Goal: Contribute content

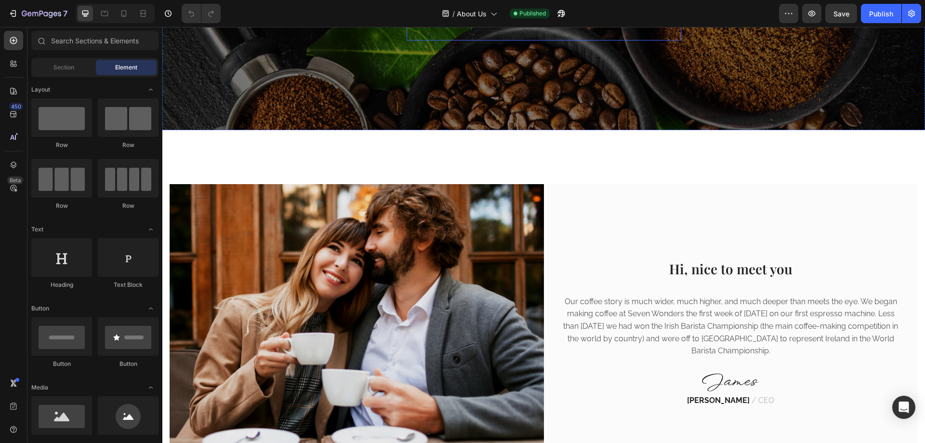
scroll to position [193, 0]
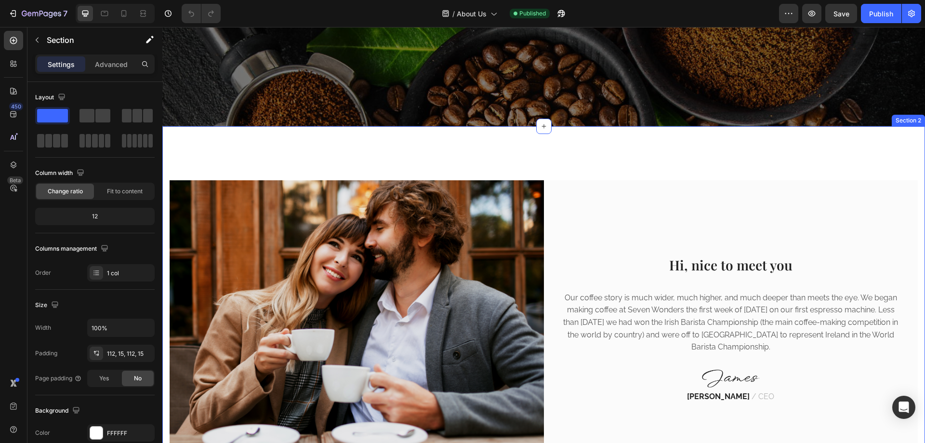
click at [668, 158] on div "Image Hi, nice to meet you Heading Our coffee story is much wider, much higher,…" at bounding box center [543, 329] width 763 height 407
click at [914, 120] on icon at bounding box center [917, 117] width 6 height 7
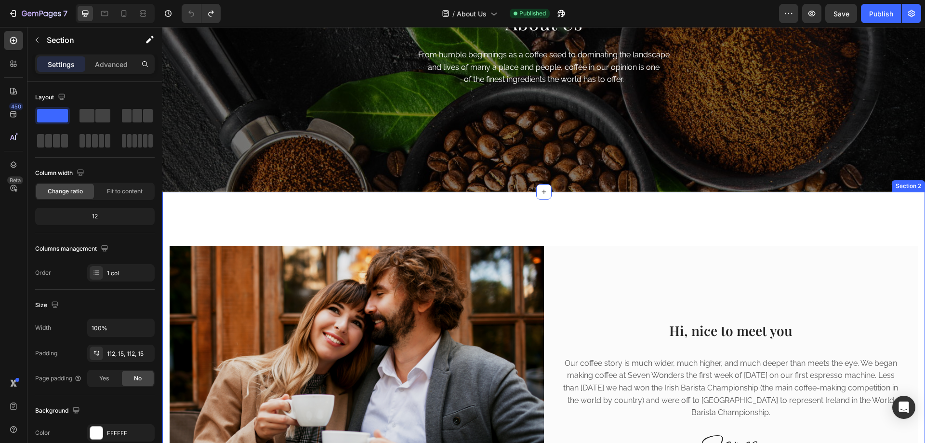
click at [439, 217] on div "Image Hi, nice to meet you Heading Our coffee story is much wider, much higher,…" at bounding box center [543, 395] width 763 height 407
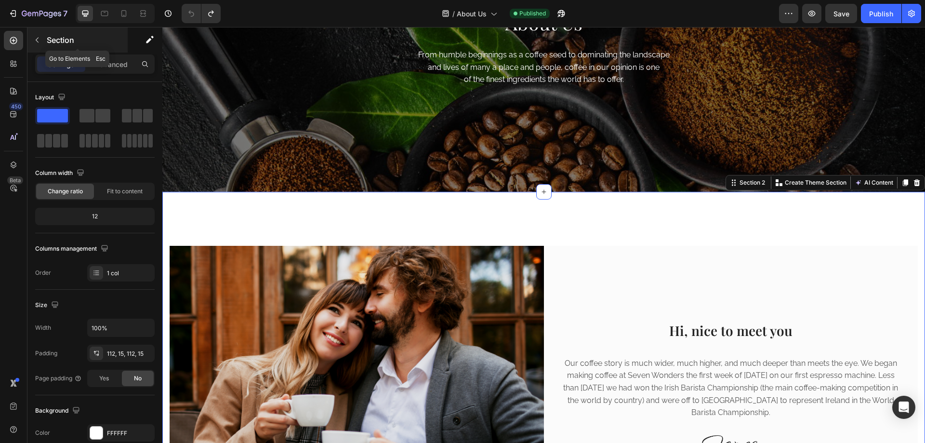
click at [36, 37] on icon "button" at bounding box center [37, 40] width 8 height 8
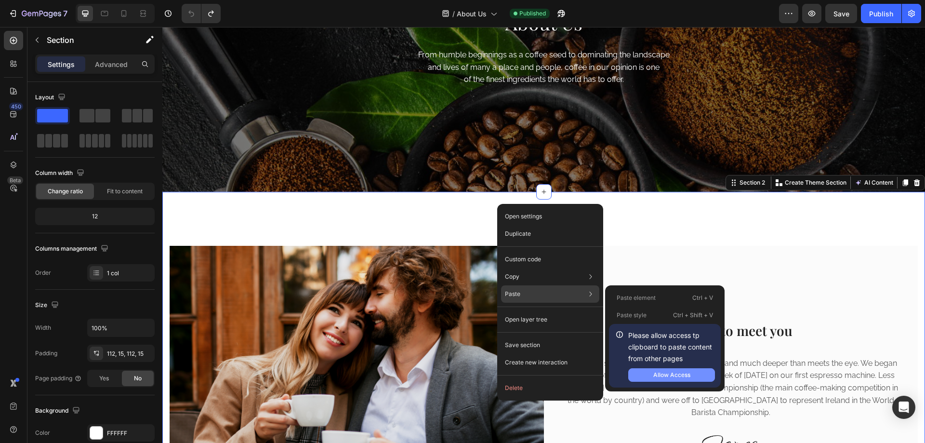
click at [672, 375] on div "Allow Access" at bounding box center [671, 374] width 37 height 9
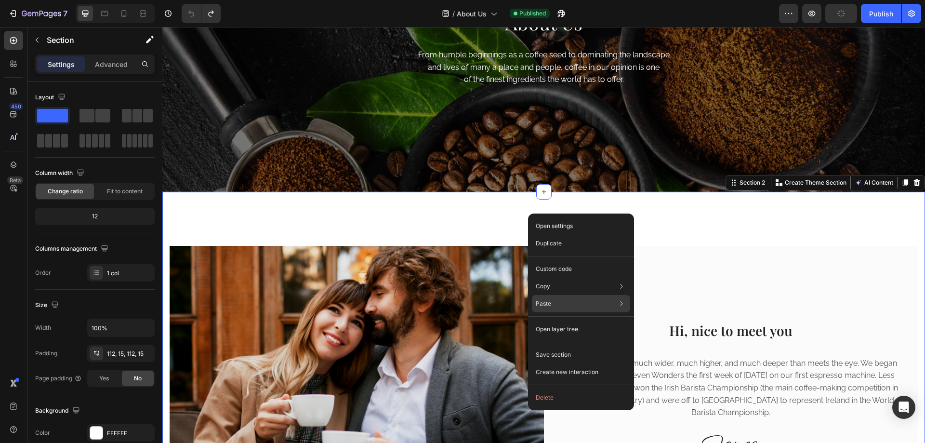
scroll to position [0, 0]
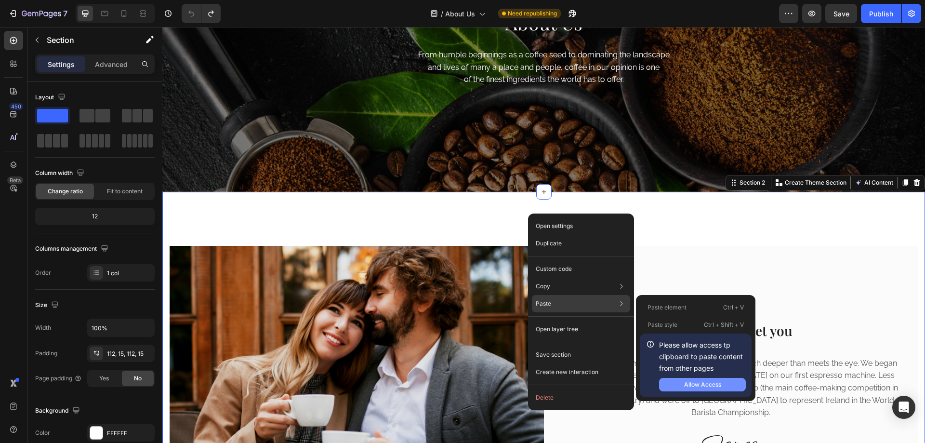
click at [703, 383] on div "Allow Access" at bounding box center [702, 384] width 37 height 9
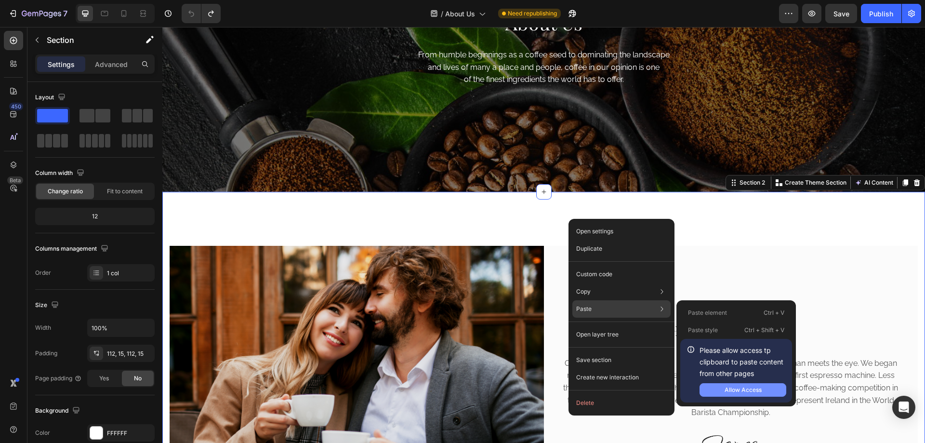
click at [744, 389] on div "Allow Access" at bounding box center [742, 389] width 37 height 9
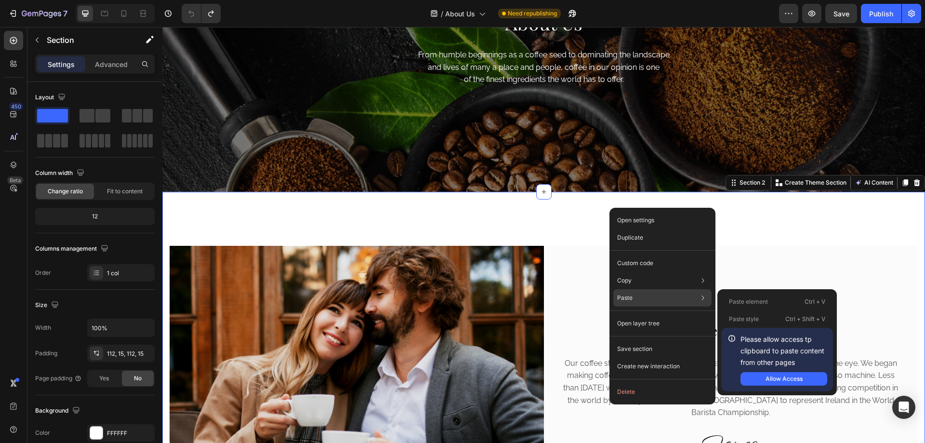
click at [764, 304] on p "Paste element" at bounding box center [748, 301] width 39 height 9
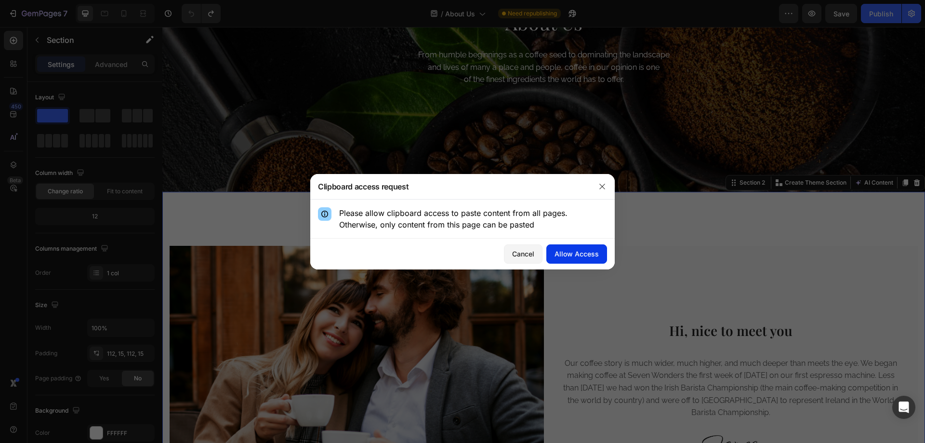
click at [578, 251] on div "Allow Access" at bounding box center [576, 254] width 44 height 10
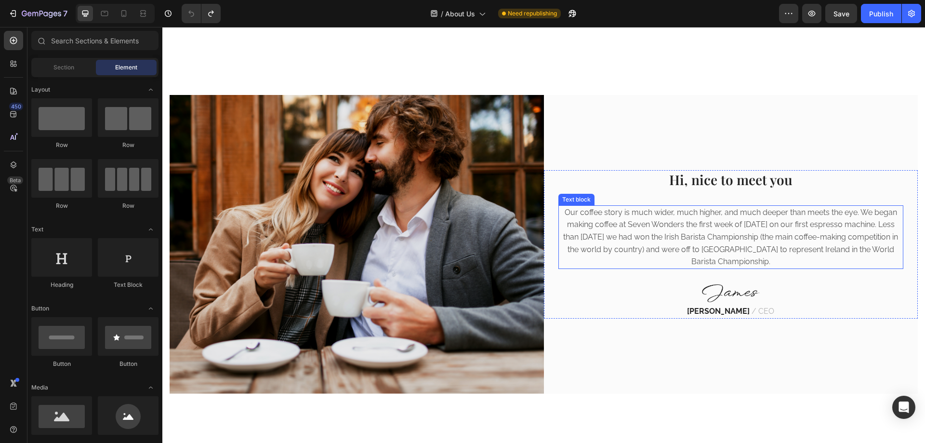
scroll to position [144, 0]
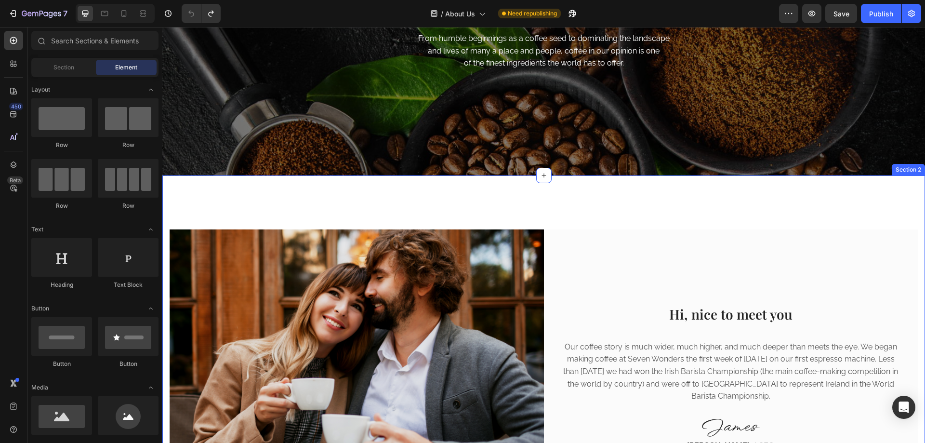
click at [539, 184] on div "Image Hi, nice to meet you Heading Our coffee story is much wider, much higher,…" at bounding box center [543, 378] width 763 height 407
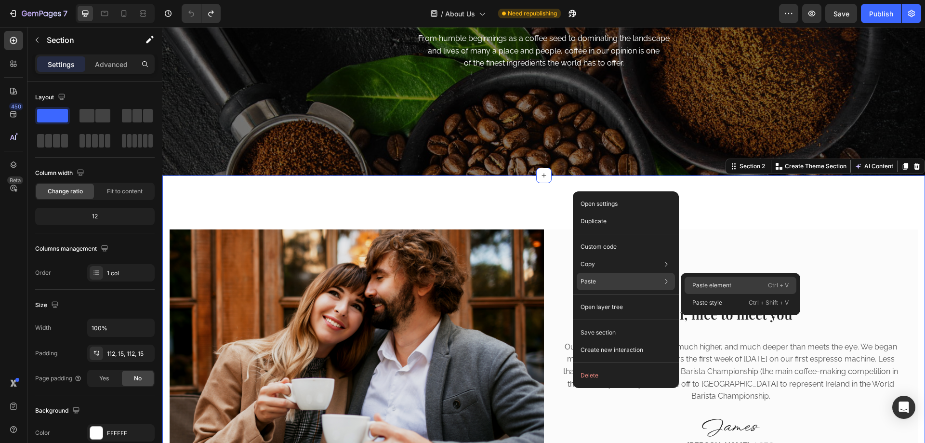
click at [708, 281] on p "Paste element" at bounding box center [711, 285] width 39 height 9
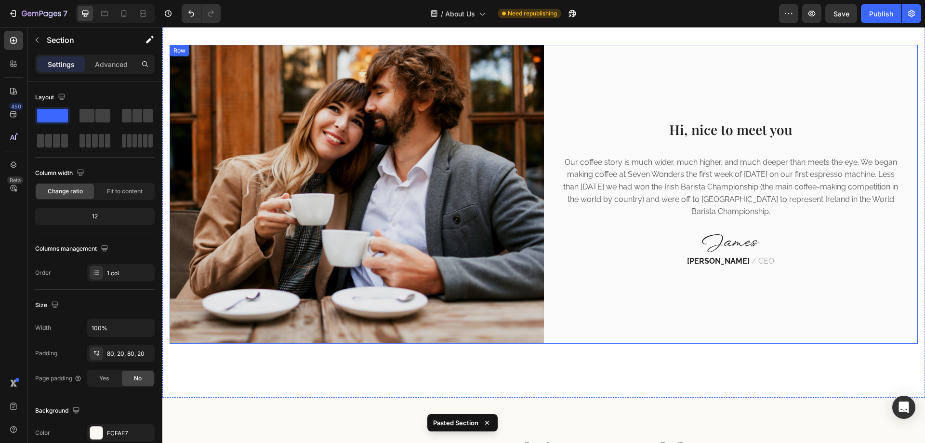
scroll to position [325, 0]
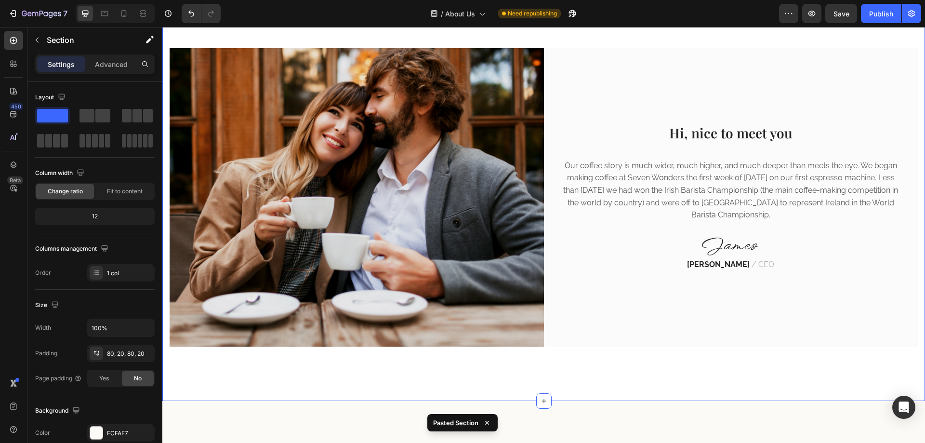
click at [742, 360] on div "Image Hi, nice to meet you Heading Our coffee story is much wider, much higher,…" at bounding box center [543, 197] width 763 height 407
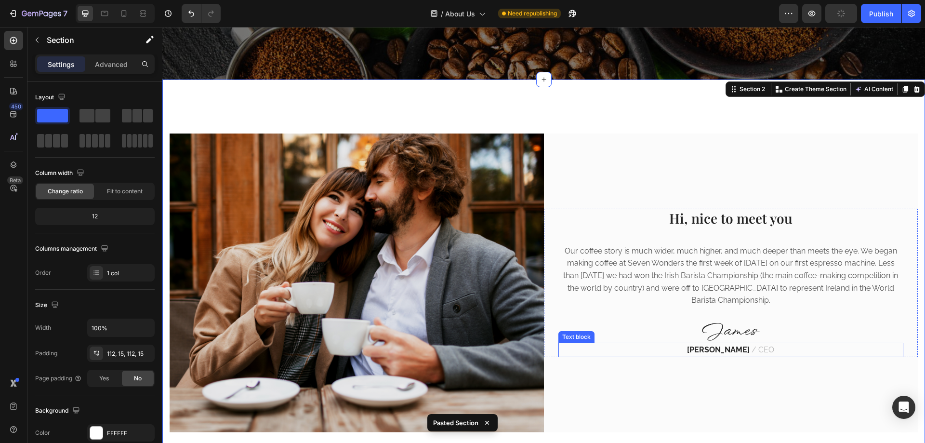
scroll to position [228, 0]
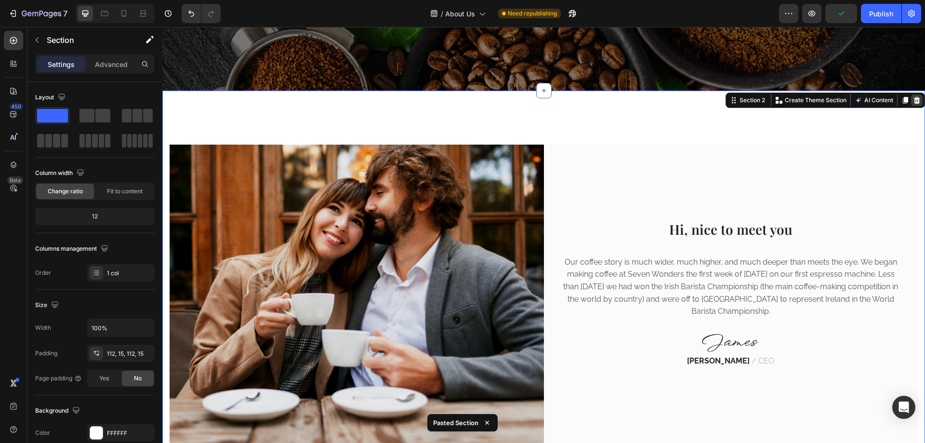
click at [911, 101] on div at bounding box center [917, 100] width 12 height 12
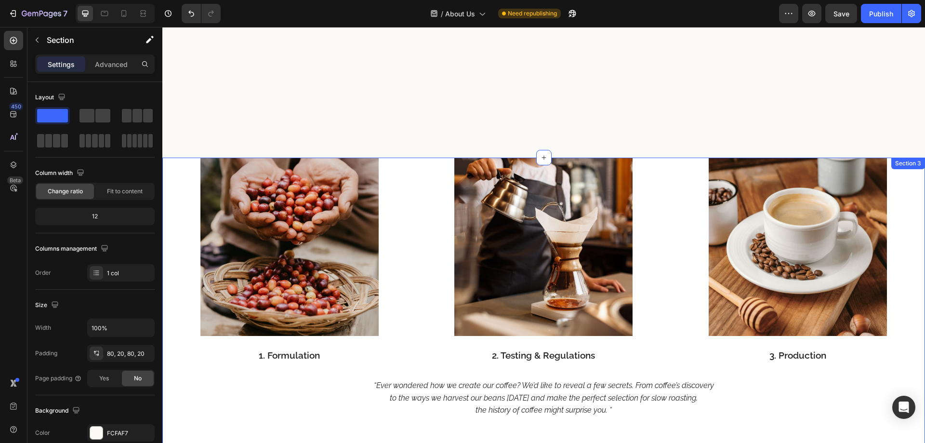
scroll to position [1394, 0]
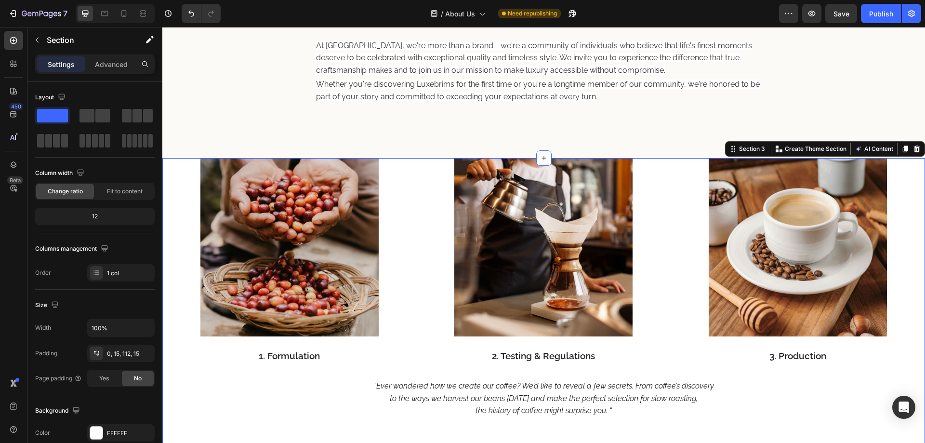
click at [914, 330] on div "Image 1. Formulation Text block Image 2. Testing & Regulations Text block Image…" at bounding box center [543, 315] width 763 height 314
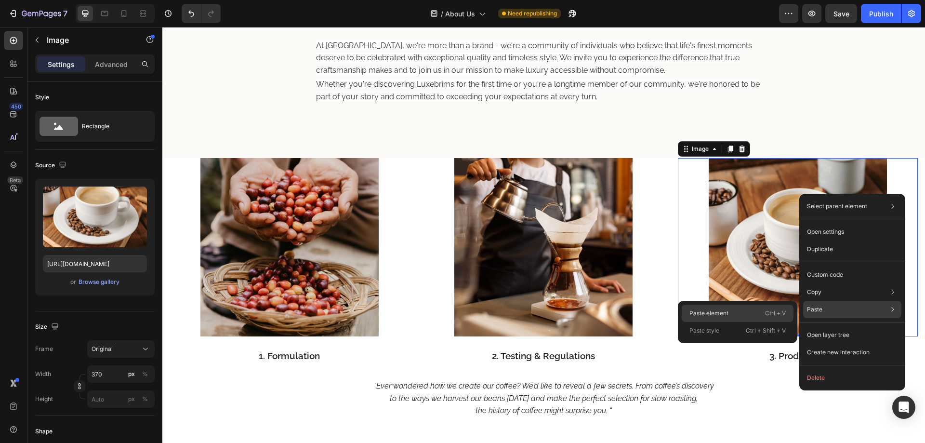
click at [712, 318] on div "Paste element Ctrl + V" at bounding box center [738, 312] width 112 height 17
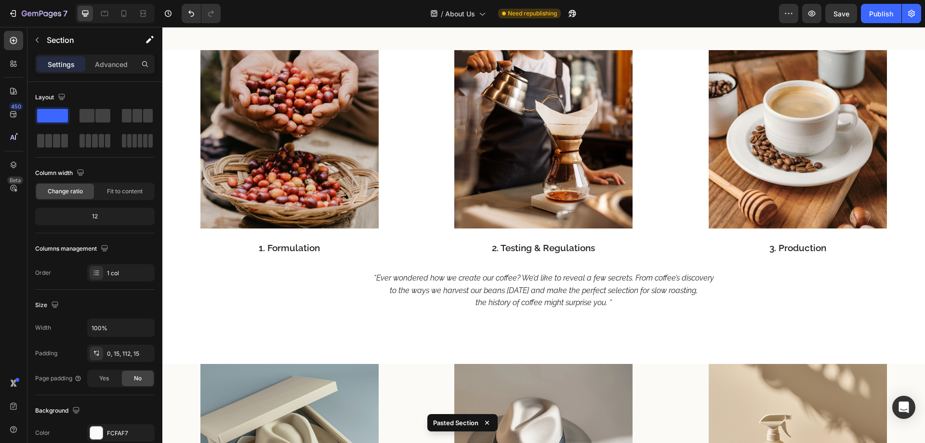
scroll to position [1433, 0]
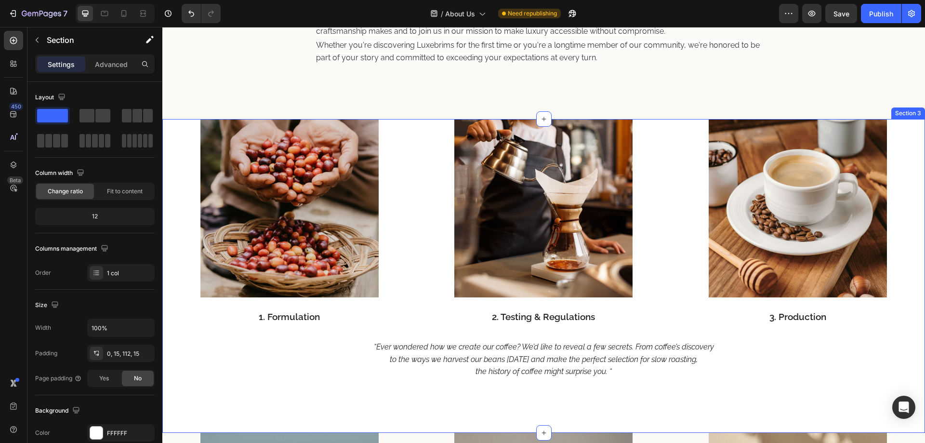
click at [912, 151] on div "Image 1. Formulation Text block Image 2. Testing & Regulations Text block Image…" at bounding box center [543, 276] width 763 height 314
click at [913, 108] on icon at bounding box center [917, 110] width 8 height 8
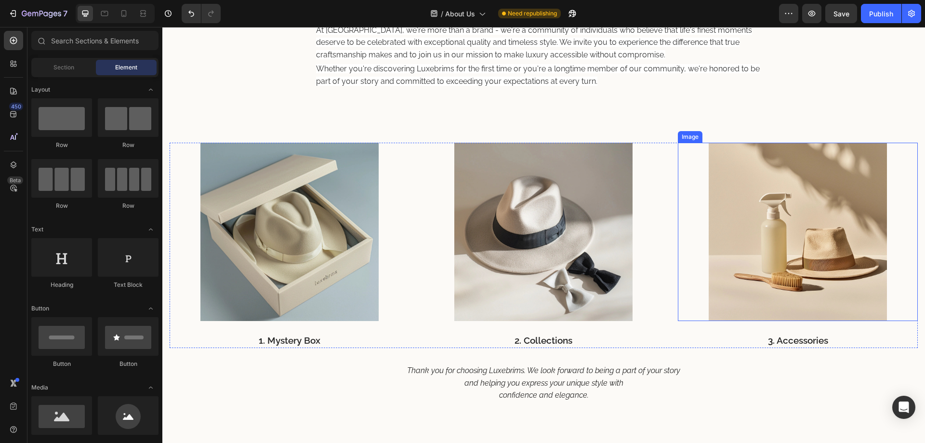
scroll to position [1384, 0]
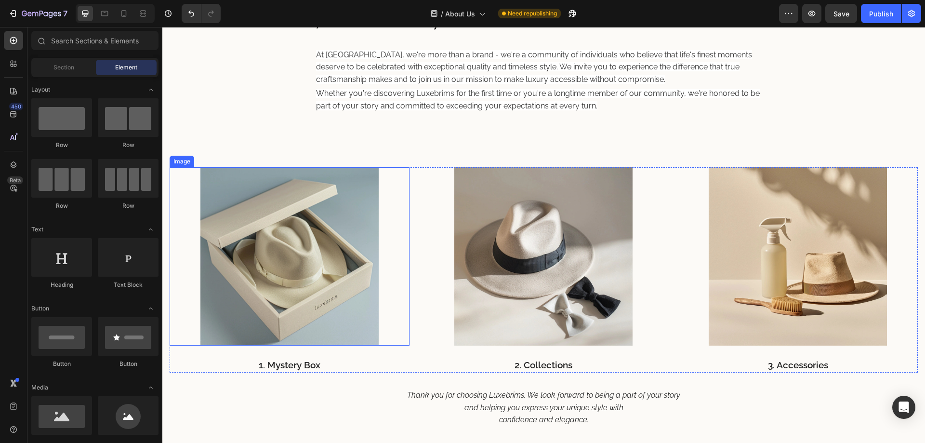
click at [283, 272] on img at bounding box center [289, 256] width 178 height 178
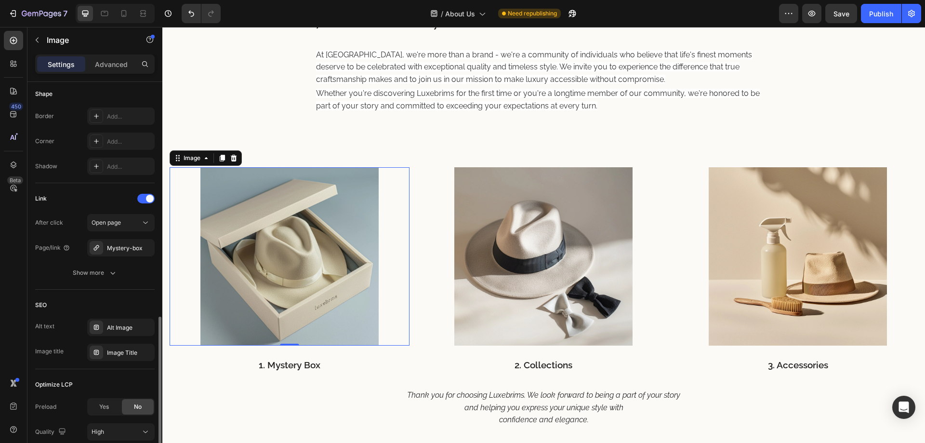
scroll to position [385, 0]
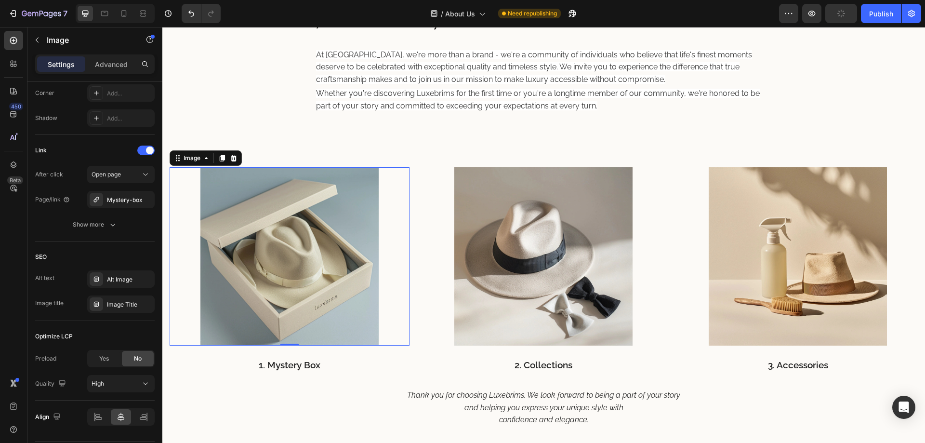
type input "[URL][DOMAIN_NAME]"
click at [557, 286] on img at bounding box center [543, 256] width 178 height 178
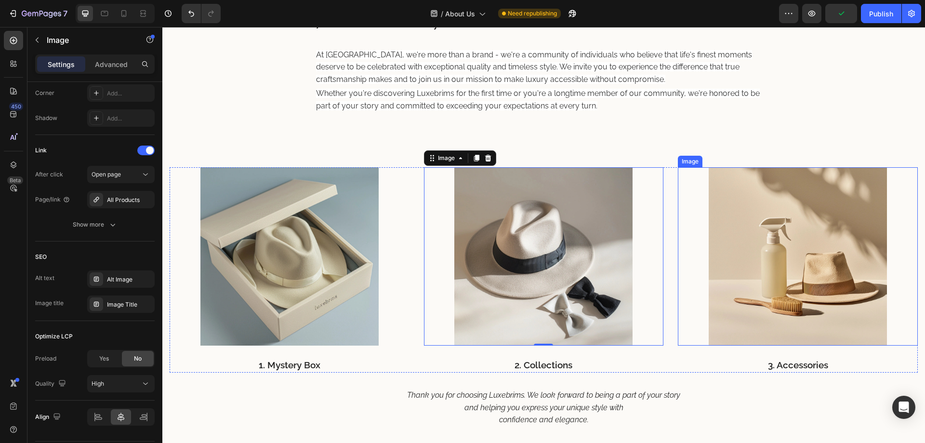
click at [749, 269] on img at bounding box center [798, 256] width 178 height 178
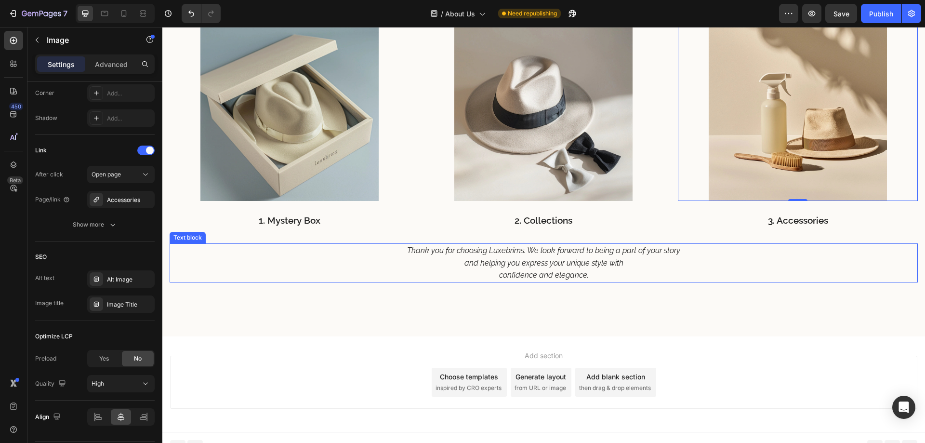
scroll to position [0, 0]
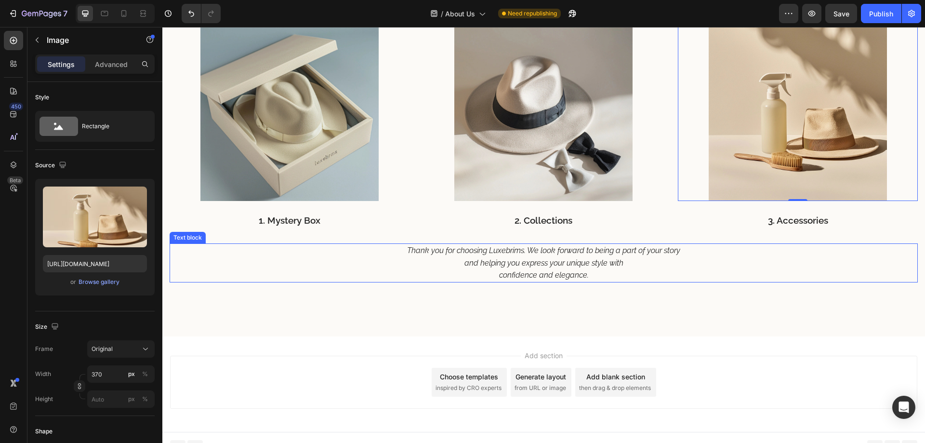
click at [496, 268] on div "Thank you for choosing Luxebrims. We look forward to being a part of your story…" at bounding box center [544, 262] width 748 height 39
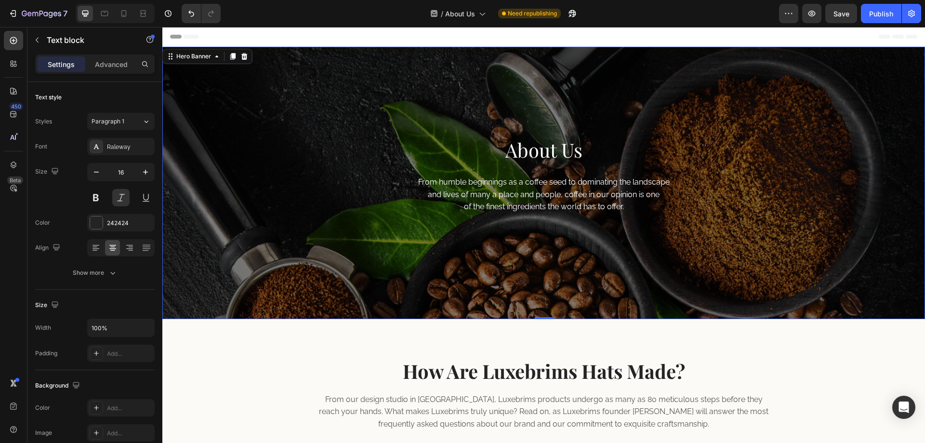
click at [357, 207] on div "About Us Heading From humble beginnings as a coffee seed to dominating the land…" at bounding box center [543, 183] width 763 height 272
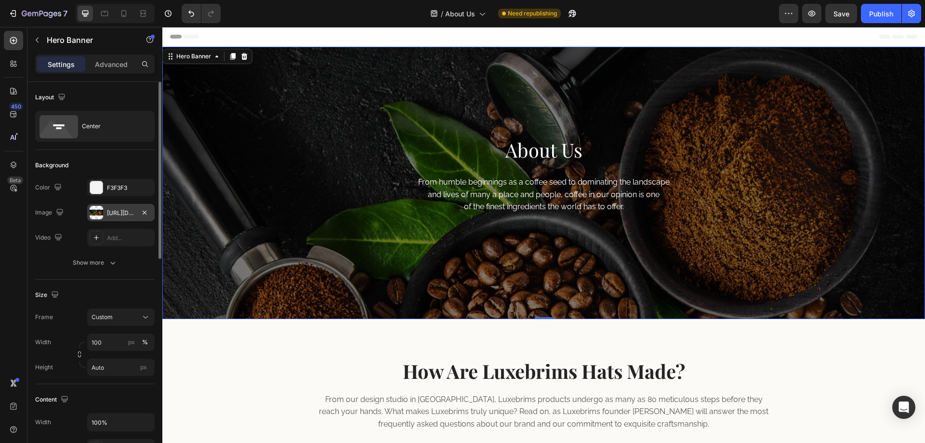
click at [122, 209] on div "[URL][DOMAIN_NAME]" at bounding box center [121, 213] width 28 height 9
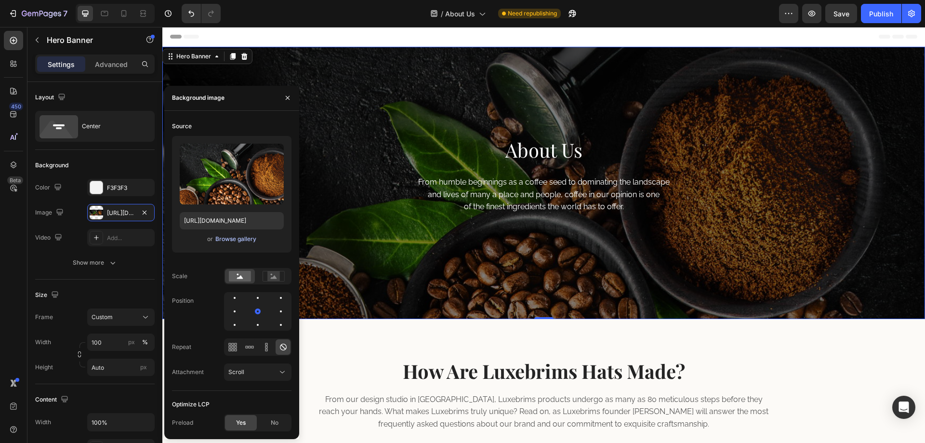
click at [238, 240] on div "Browse gallery" at bounding box center [235, 239] width 41 height 9
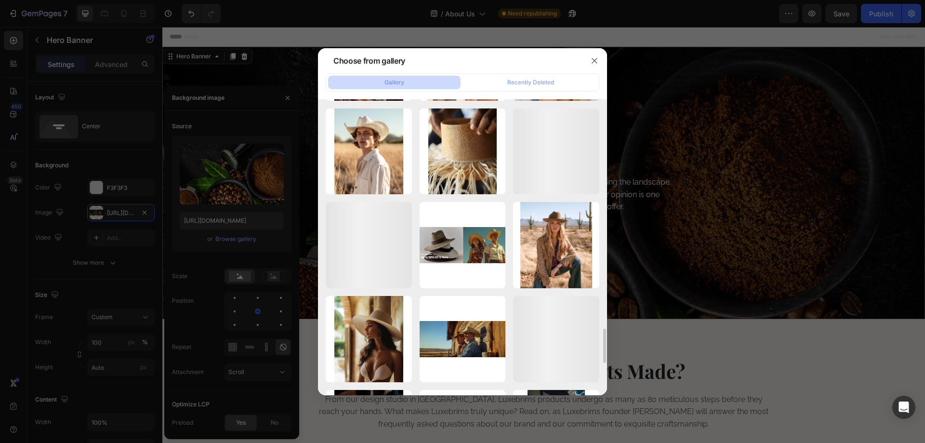
scroll to position [2016, 0]
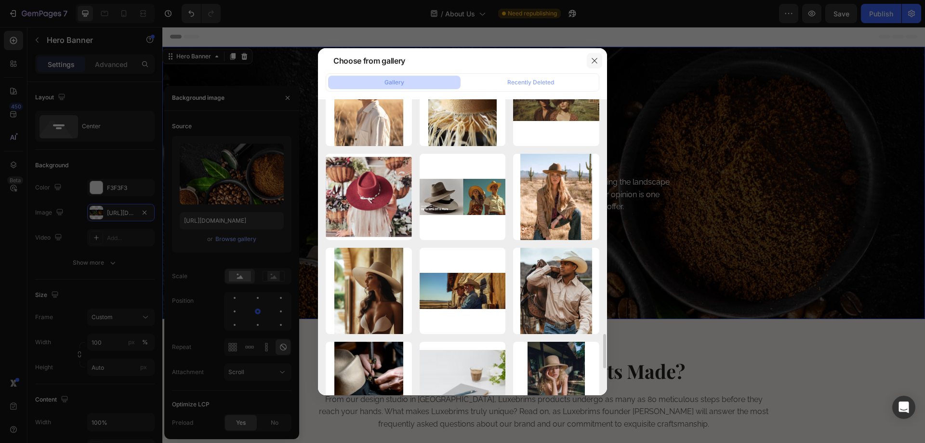
click at [595, 60] on icon "button" at bounding box center [594, 60] width 5 height 5
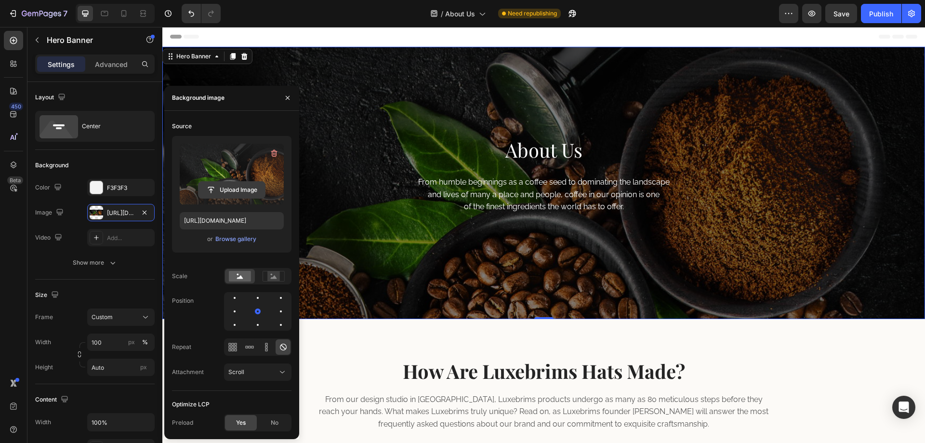
click at [224, 187] on input "file" at bounding box center [231, 190] width 66 height 16
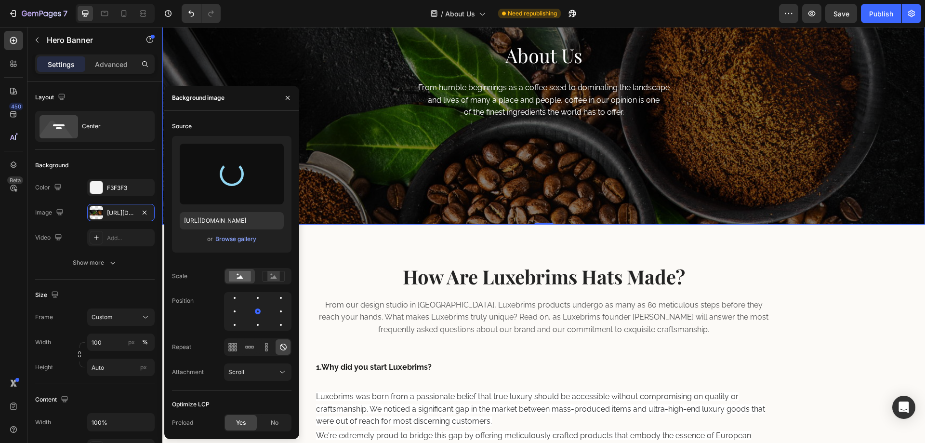
scroll to position [0, 0]
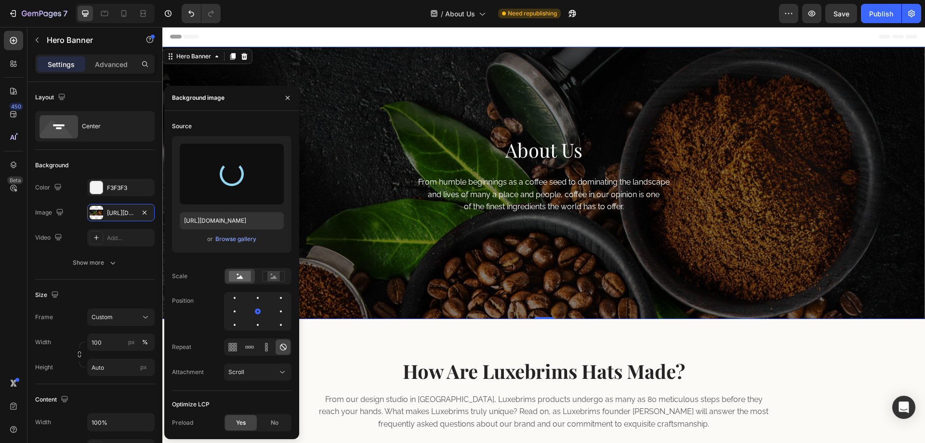
type input "[URL][DOMAIN_NAME]"
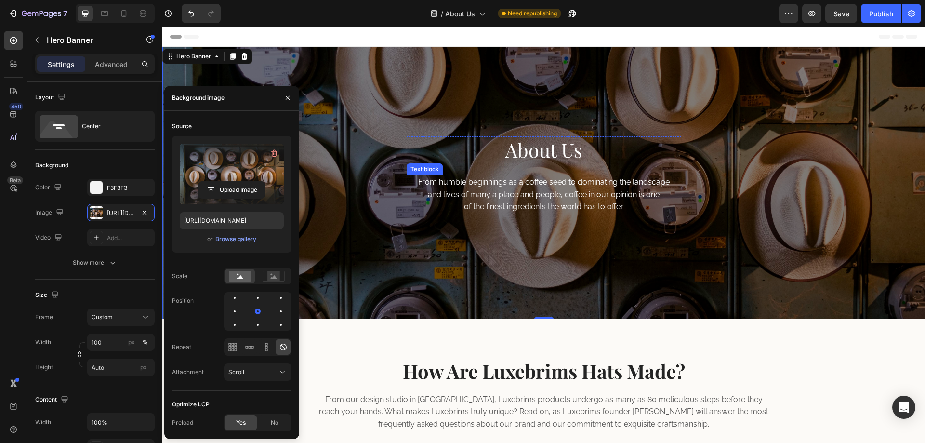
click at [537, 190] on p "From humble beginnings as a coffee seed to dominating the landscape and lives o…" at bounding box center [544, 194] width 273 height 37
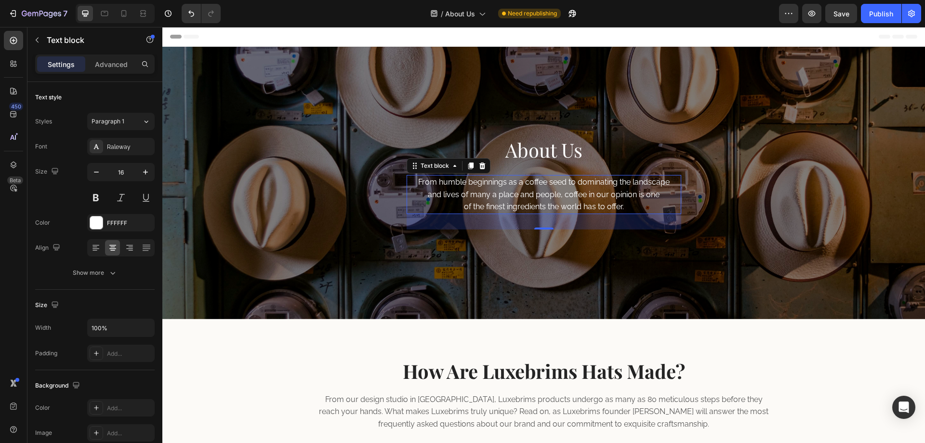
click at [518, 198] on p "From humble beginnings as a coffee seed to dominating the landscape and lives o…" at bounding box center [544, 194] width 273 height 37
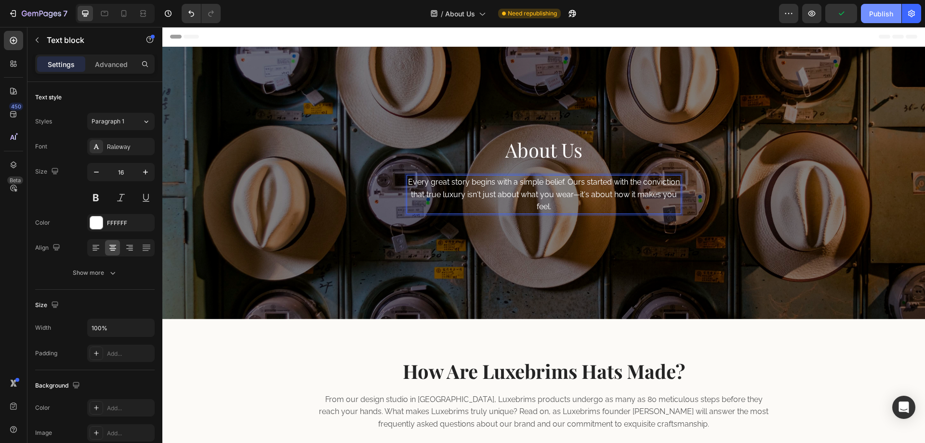
click at [875, 11] on div "Publish" at bounding box center [881, 14] width 24 height 10
